Goal: Find specific page/section: Find specific page/section

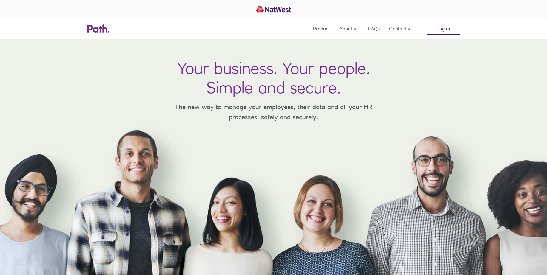
click at [430, 28] on link "Log in" at bounding box center [442, 29] width 33 height 12
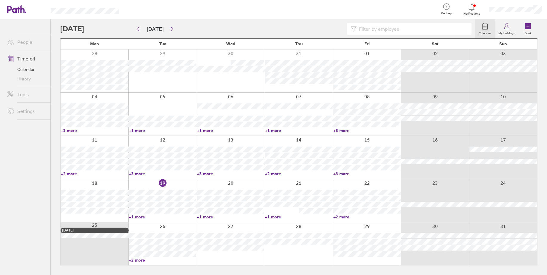
click at [29, 79] on link "History" at bounding box center [26, 79] width 48 height 10
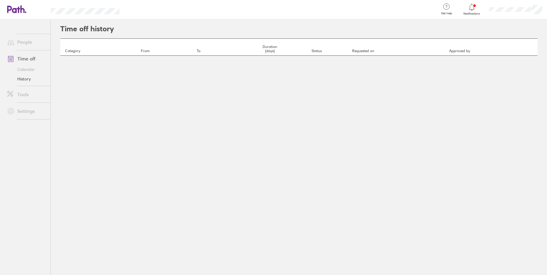
click at [22, 93] on link "Tools" at bounding box center [26, 95] width 48 height 12
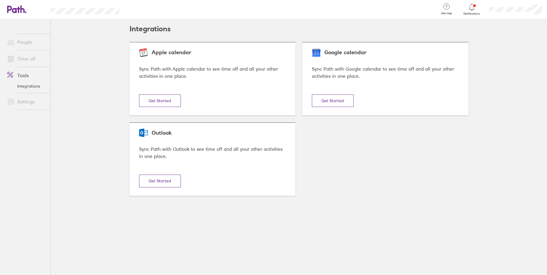
click at [25, 107] on link "Settings" at bounding box center [26, 102] width 48 height 12
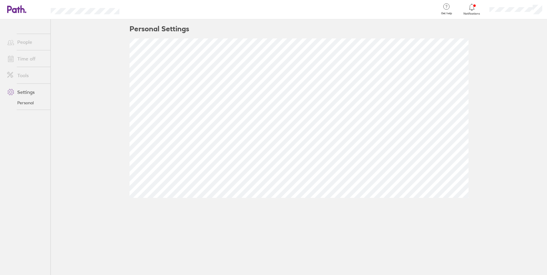
click at [22, 78] on link "Tools" at bounding box center [26, 75] width 48 height 12
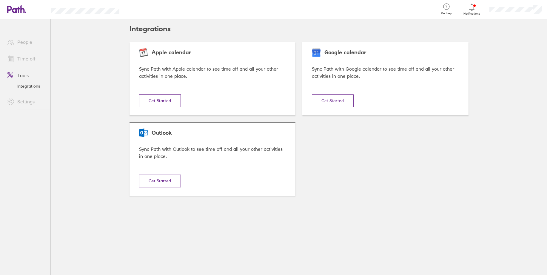
click at [21, 55] on link "Time off" at bounding box center [26, 59] width 48 height 12
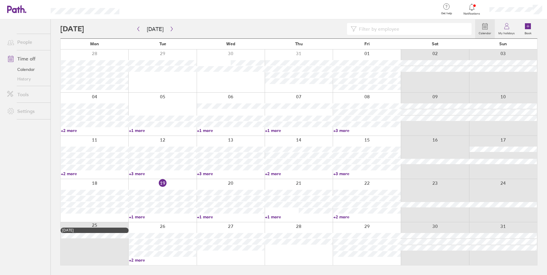
click at [21, 39] on link "People" at bounding box center [26, 42] width 48 height 12
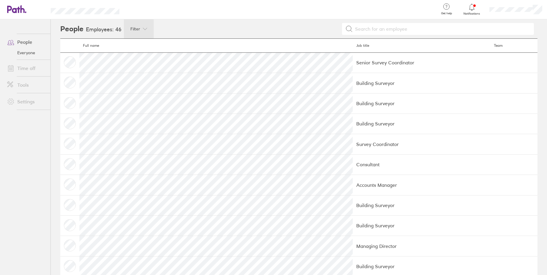
click at [145, 34] on div "Filter" at bounding box center [139, 28] width 30 height 19
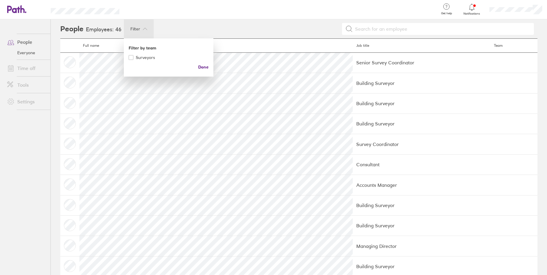
click at [145, 34] on div at bounding box center [273, 137] width 547 height 275
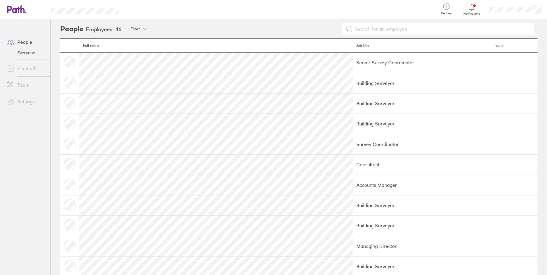
click at [172, 32] on div at bounding box center [346, 29] width 384 height 12
click at [27, 52] on link "Everyone" at bounding box center [26, 53] width 48 height 10
click at [23, 39] on link "People" at bounding box center [26, 42] width 48 height 12
click at [449, 9] on icon at bounding box center [446, 6] width 7 height 7
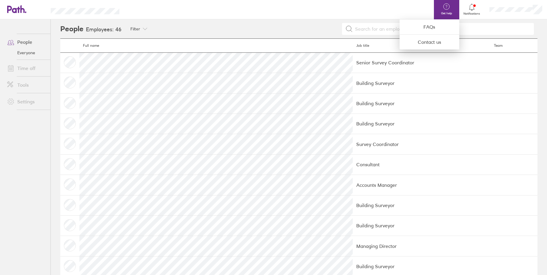
click at [382, 16] on div at bounding box center [281, 9] width 305 height 19
click at [22, 66] on div at bounding box center [273, 137] width 547 height 275
click at [22, 66] on link "Time off" at bounding box center [26, 68] width 48 height 12
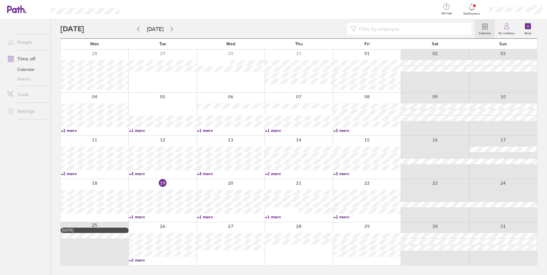
click at [366, 29] on input at bounding box center [411, 28] width 111 height 11
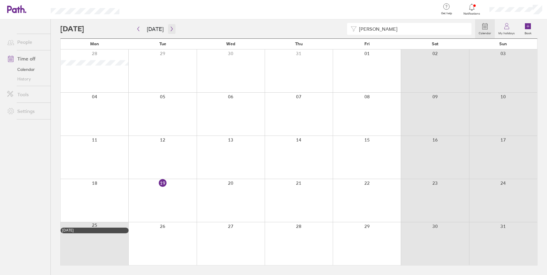
type input "[PERSON_NAME]"
click at [169, 28] on icon "button" at bounding box center [171, 29] width 4 height 5
